Goal: Task Accomplishment & Management: Manage account settings

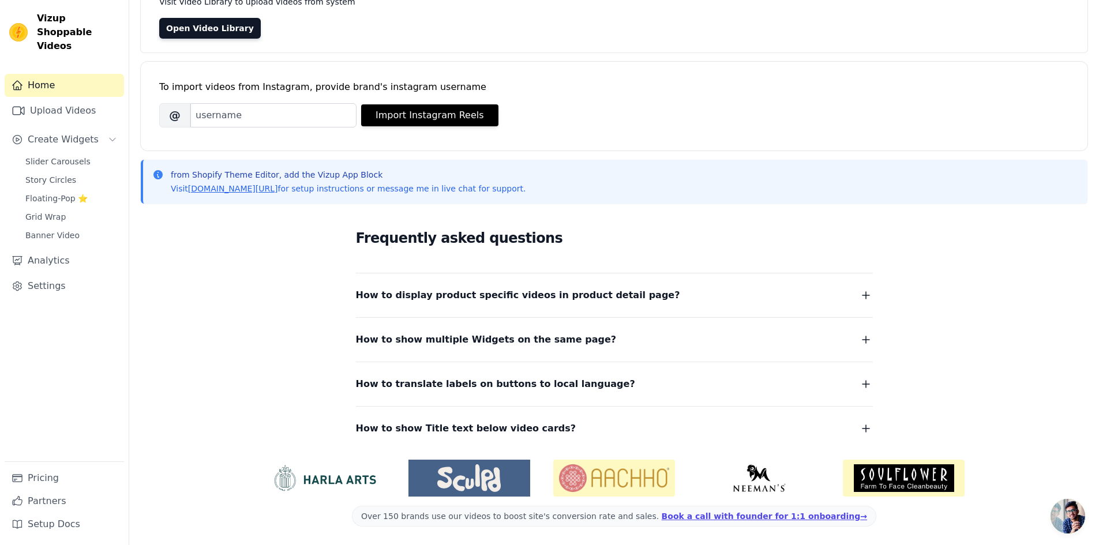
scroll to position [90, 0]
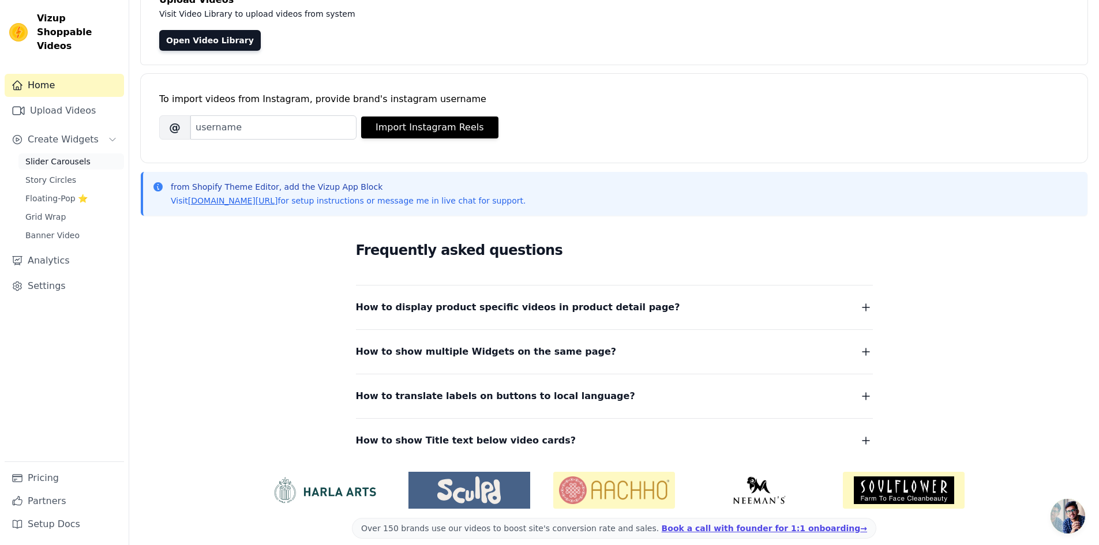
click at [91, 167] on span "Slider Carousels" at bounding box center [57, 162] width 65 height 12
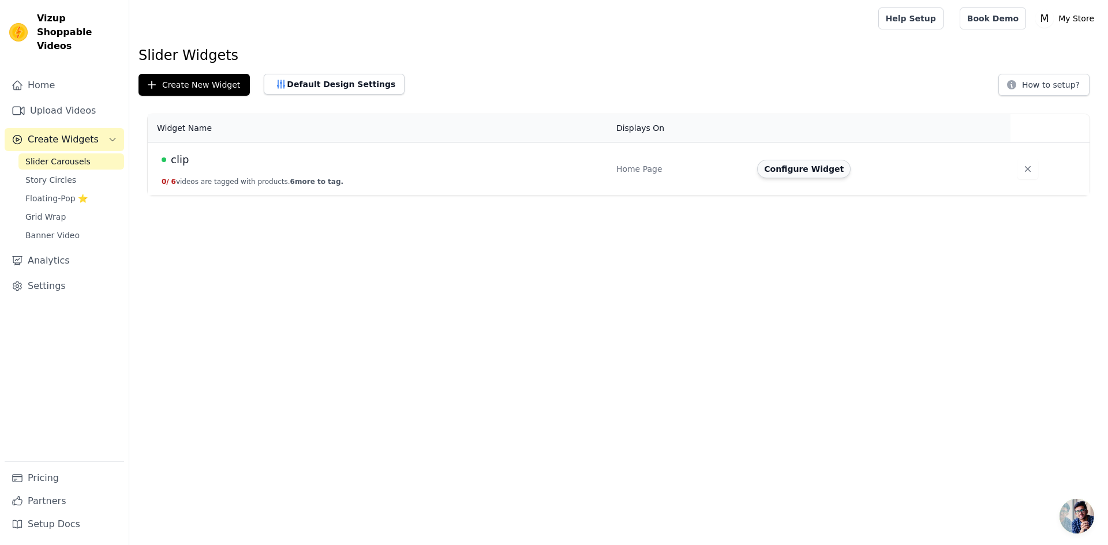
click at [809, 178] on button "Configure Widget" at bounding box center [803, 169] width 93 height 18
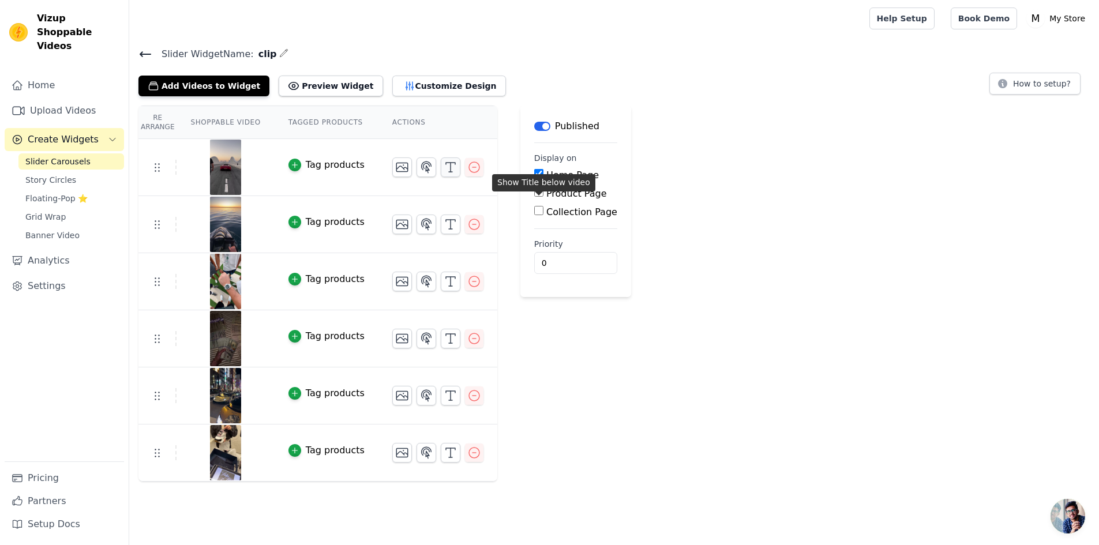
scroll to position [53, 0]
click at [81, 272] on link "Analytics" at bounding box center [64, 260] width 119 height 23
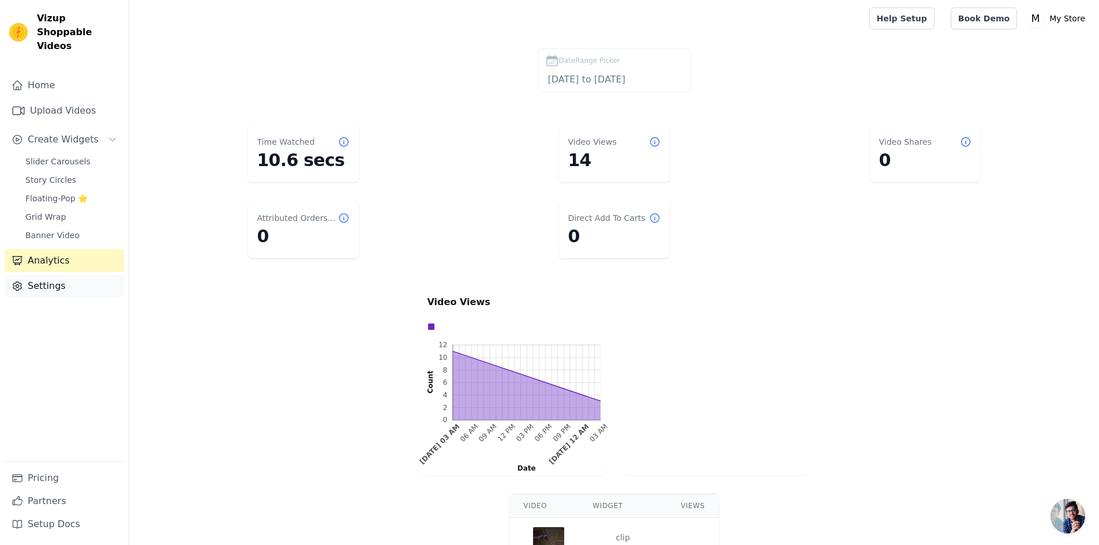
click at [76, 298] on link "Settings" at bounding box center [64, 286] width 119 height 23
